Goal: Check status: Check status

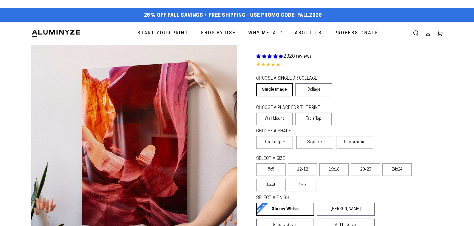
select select "**********"
click at [427, 33] on icon at bounding box center [427, 32] width 5 height 5
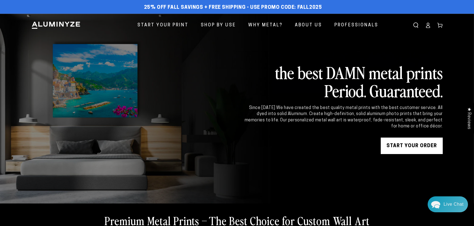
click at [429, 25] on icon at bounding box center [427, 24] width 5 height 5
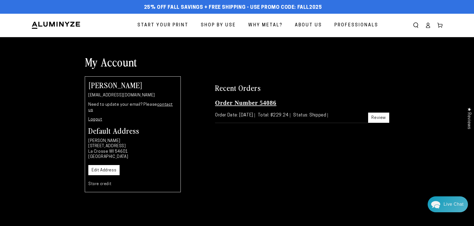
click at [257, 103] on link "Order Number 54086" at bounding box center [245, 102] width 61 height 7
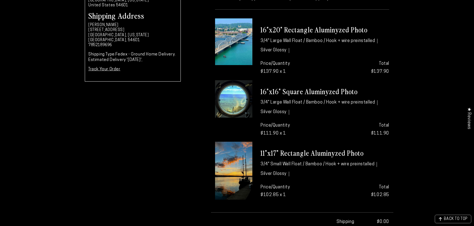
click at [279, 152] on h3 "11"x17" Rectangle Aluminyzed Photo" at bounding box center [325, 152] width 129 height 9
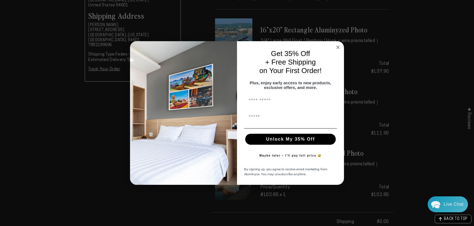
click at [340, 46] on circle "Close dialog" at bounding box center [338, 47] width 6 height 6
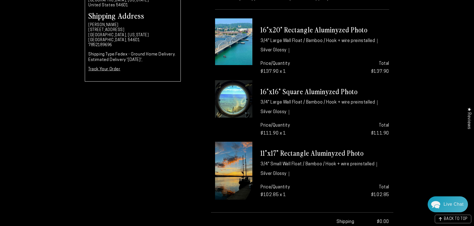
click at [248, 161] on img at bounding box center [233, 171] width 37 height 58
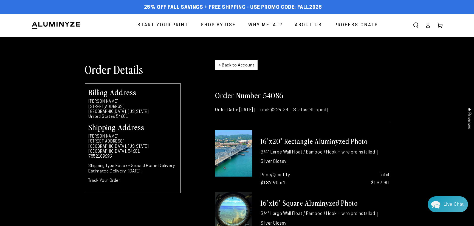
click at [247, 64] on link "< Back to Account" at bounding box center [236, 65] width 43 height 10
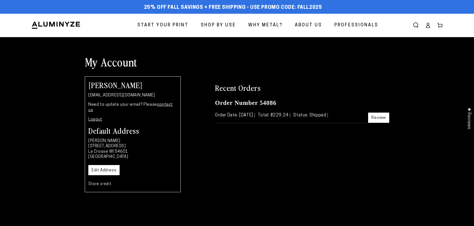
click at [182, 24] on span "Start Your Print" at bounding box center [162, 25] width 51 height 8
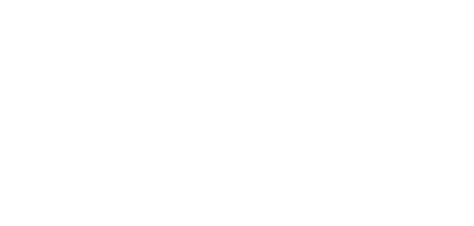
select select "**********"
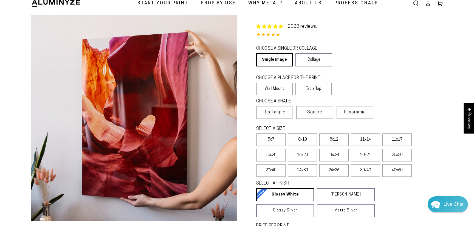
scroll to position [25, 0]
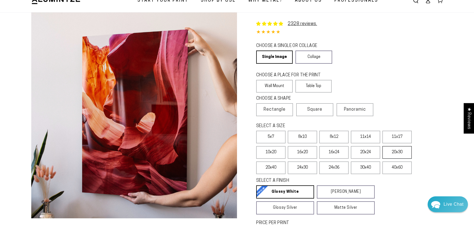
click at [402, 156] on label "20x30" at bounding box center [396, 152] width 29 height 13
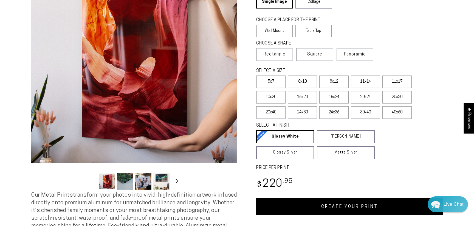
scroll to position [85, 0]
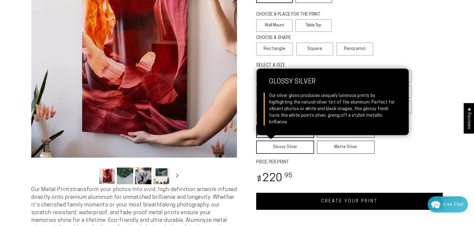
click at [297, 148] on link "Glossy Silver Glossy Silver Our silver gloss produces uniquely luminous prints …" at bounding box center [285, 146] width 58 height 13
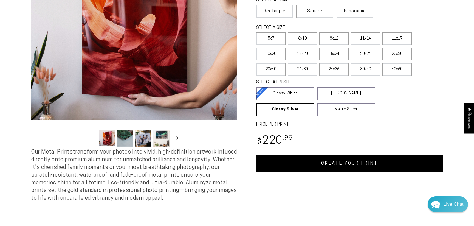
scroll to position [129, 0]
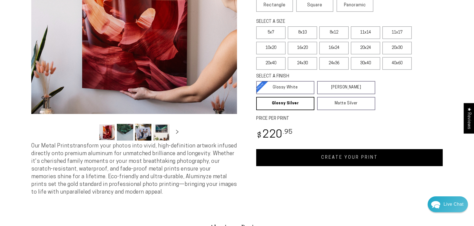
click at [365, 164] on link "CREATE YOUR PRINT" at bounding box center [349, 157] width 187 height 17
